Goal: Browse casually

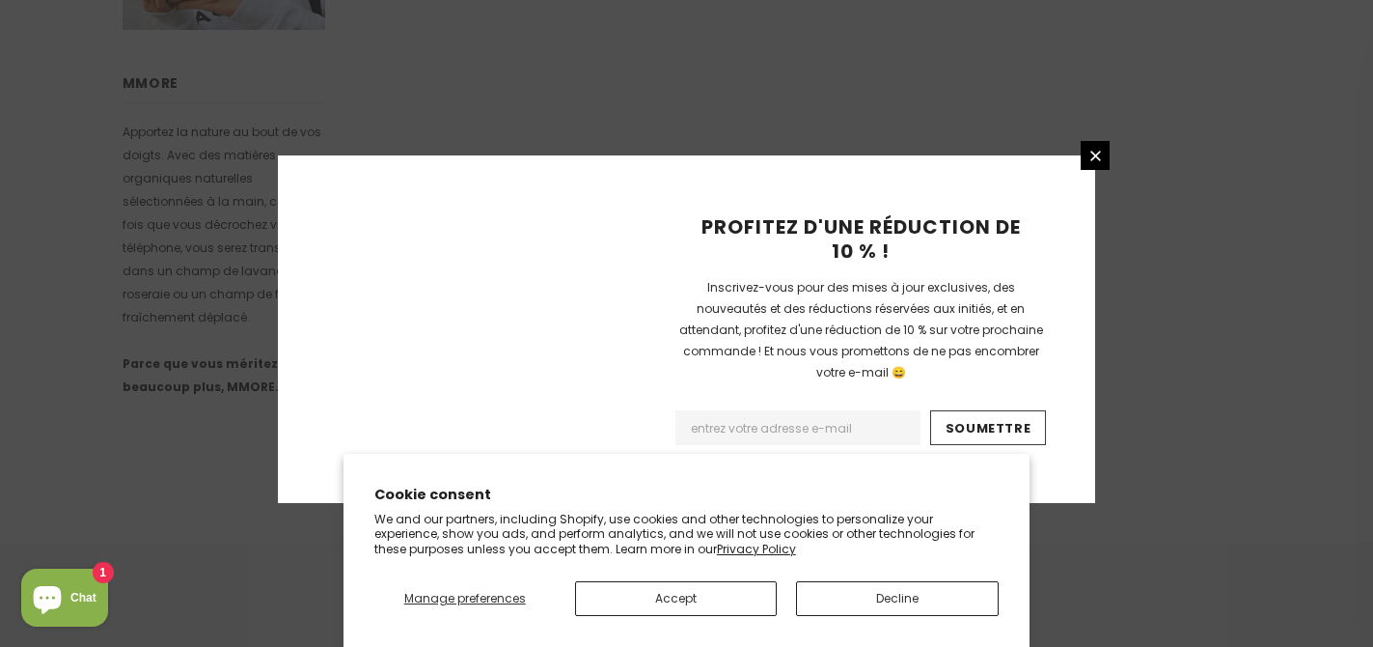
scroll to position [1378, 0]
